Goal: Transaction & Acquisition: Purchase product/service

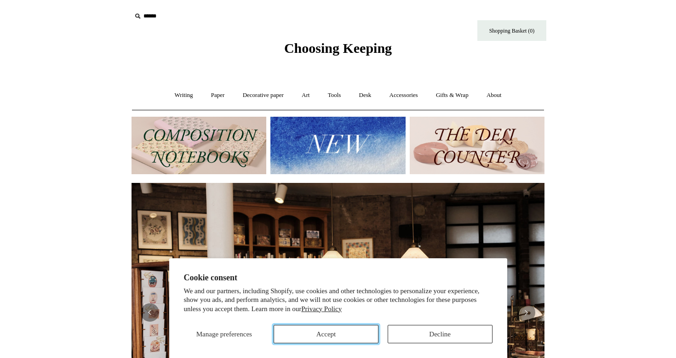
click at [337, 334] on button "Accept" at bounding box center [325, 334] width 105 height 18
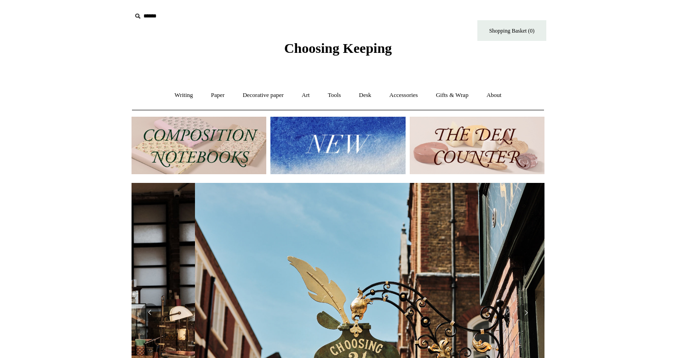
scroll to position [0, 413]
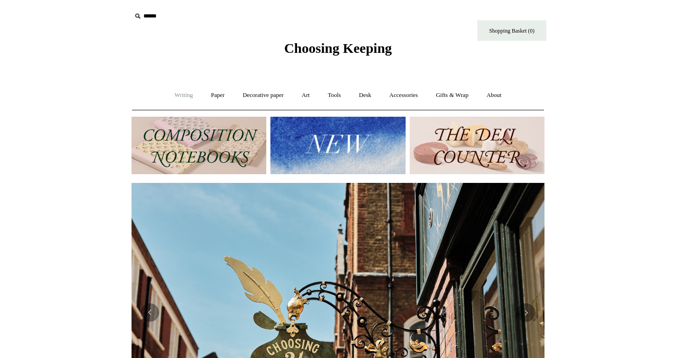
click at [176, 94] on link "Writing +" at bounding box center [183, 95] width 35 height 24
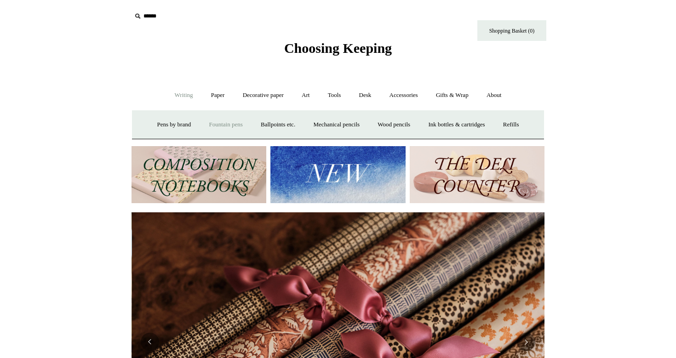
scroll to position [0, 825]
click at [203, 97] on link "Paper +" at bounding box center [218, 95] width 30 height 24
click at [205, 119] on link "Notebooks +" at bounding box center [209, 125] width 42 height 24
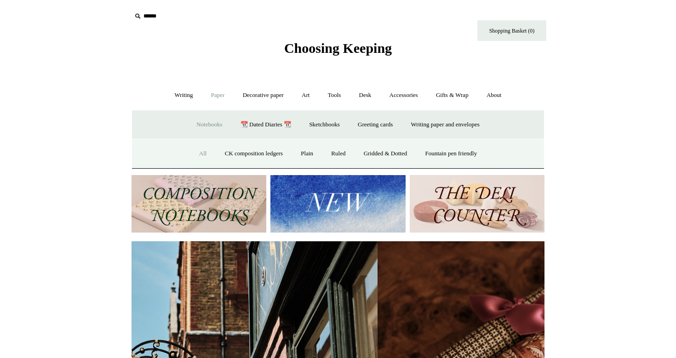
click at [193, 154] on link "All" at bounding box center [203, 154] width 24 height 24
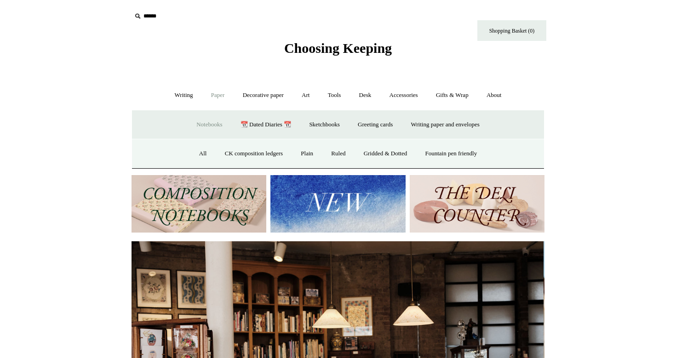
scroll to position [0, 0]
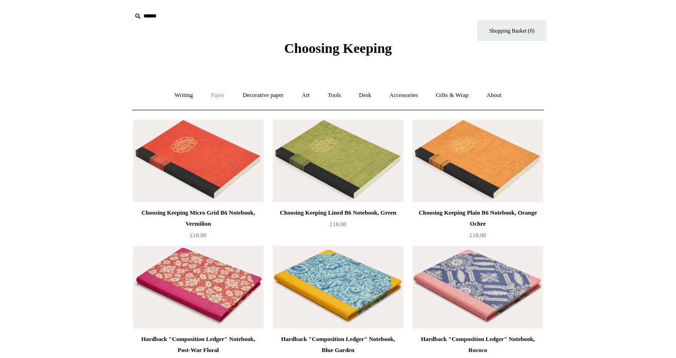
click at [208, 96] on link "Paper +" at bounding box center [218, 95] width 30 height 24
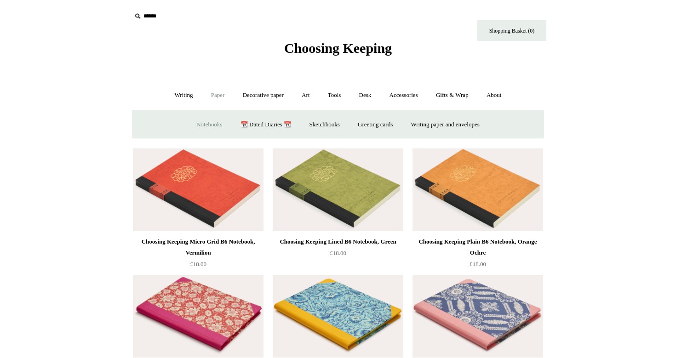
click at [199, 123] on link "Notebooks +" at bounding box center [209, 125] width 42 height 24
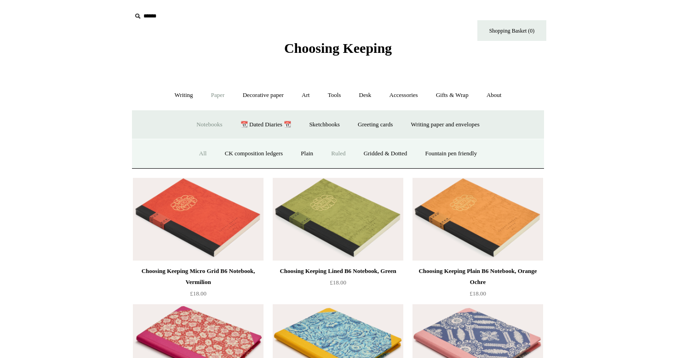
click at [340, 155] on link "Ruled" at bounding box center [338, 154] width 31 height 24
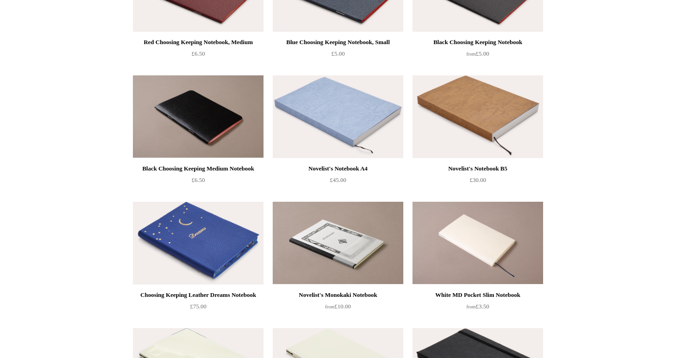
scroll to position [292, 0]
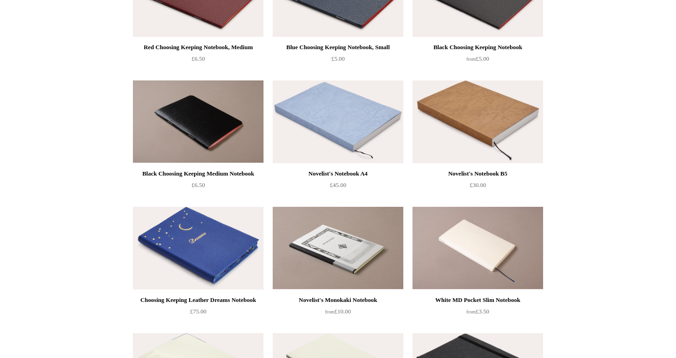
click at [491, 114] on img at bounding box center [477, 121] width 131 height 83
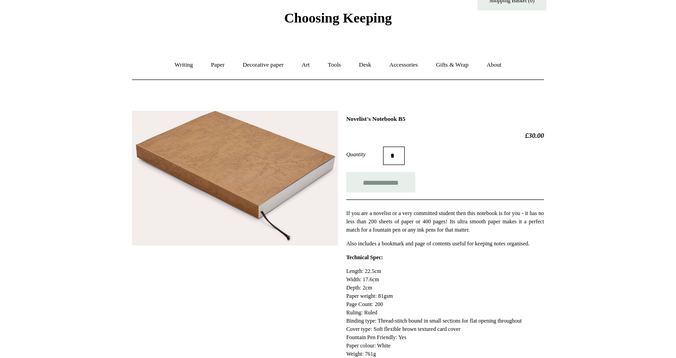
scroll to position [31, 0]
click at [282, 170] on img at bounding box center [235, 177] width 206 height 135
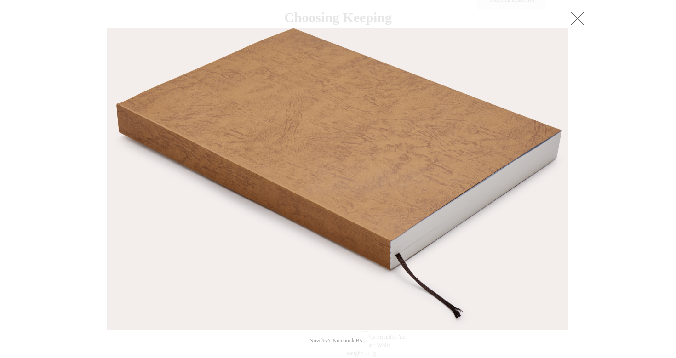
click at [581, 17] on link at bounding box center [577, 18] width 18 height 18
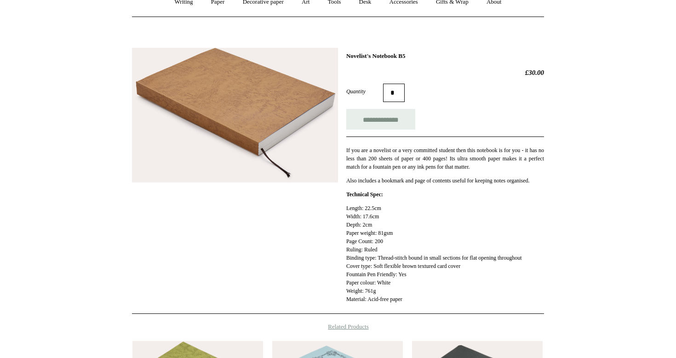
scroll to position [0, 0]
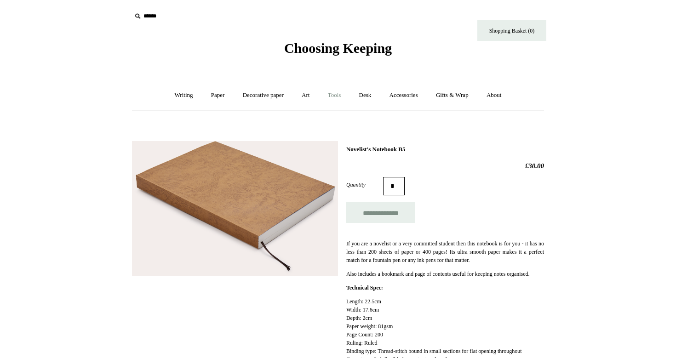
click at [335, 95] on link "Tools +" at bounding box center [334, 95] width 30 height 24
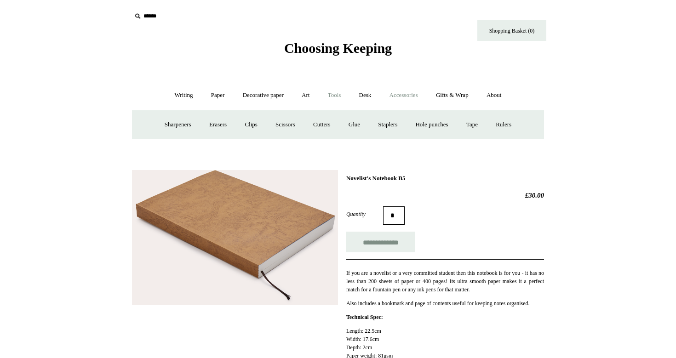
click at [415, 95] on link "Accessories +" at bounding box center [403, 95] width 45 height 24
